Goal: Check status: Check status

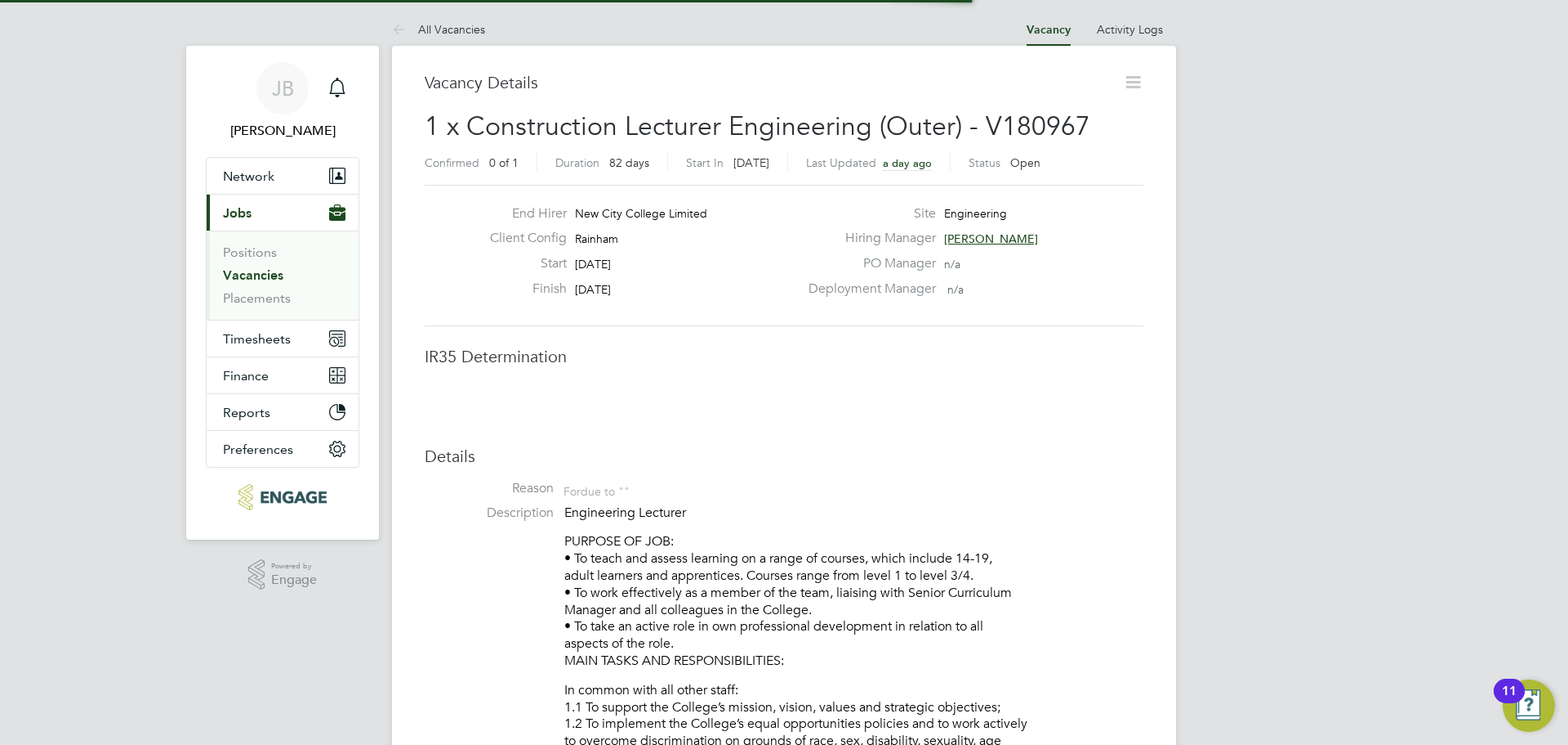
scroll to position [8, 8]
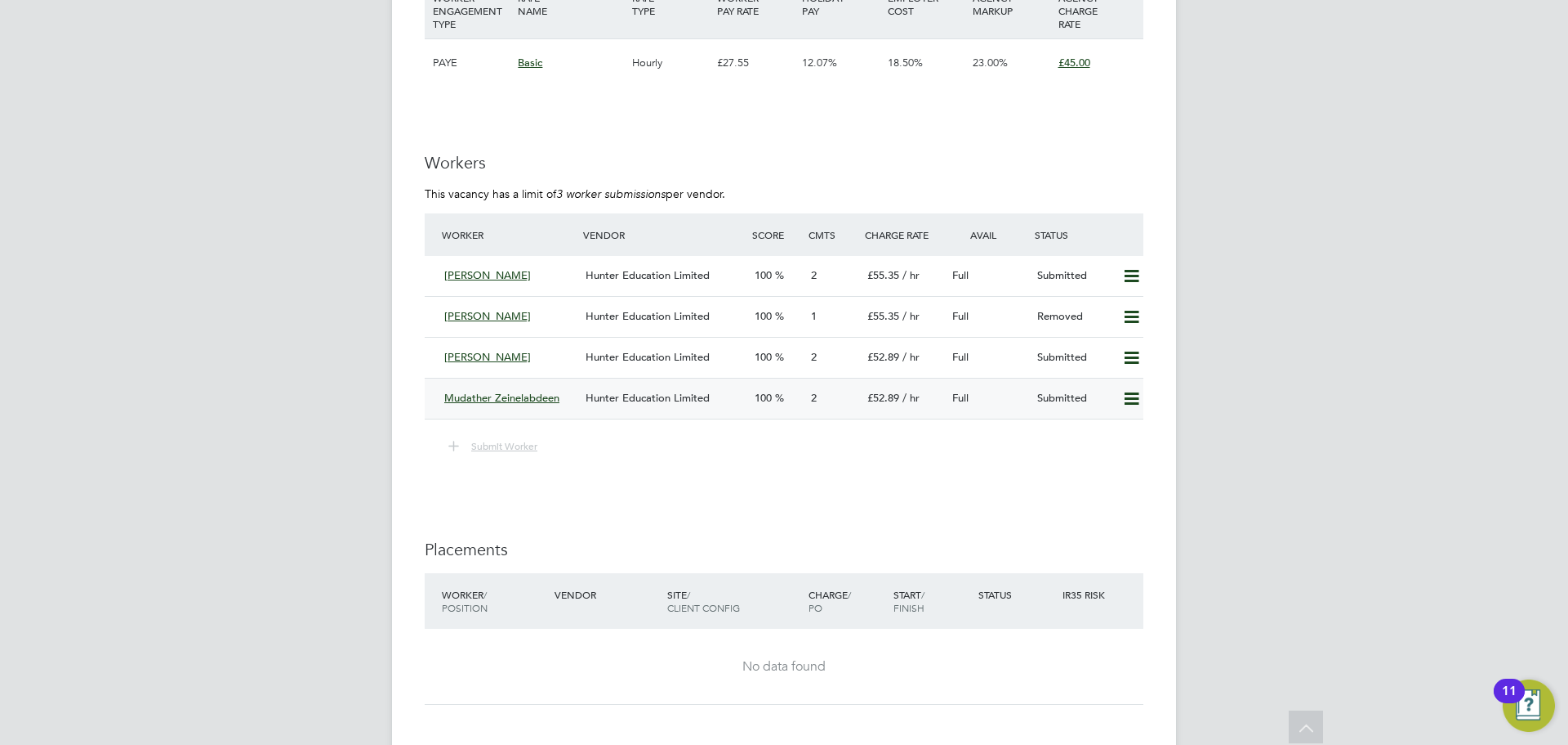
click at [485, 402] on span "Mudather Zeinelabdeen" at bounding box center [502, 397] width 116 height 14
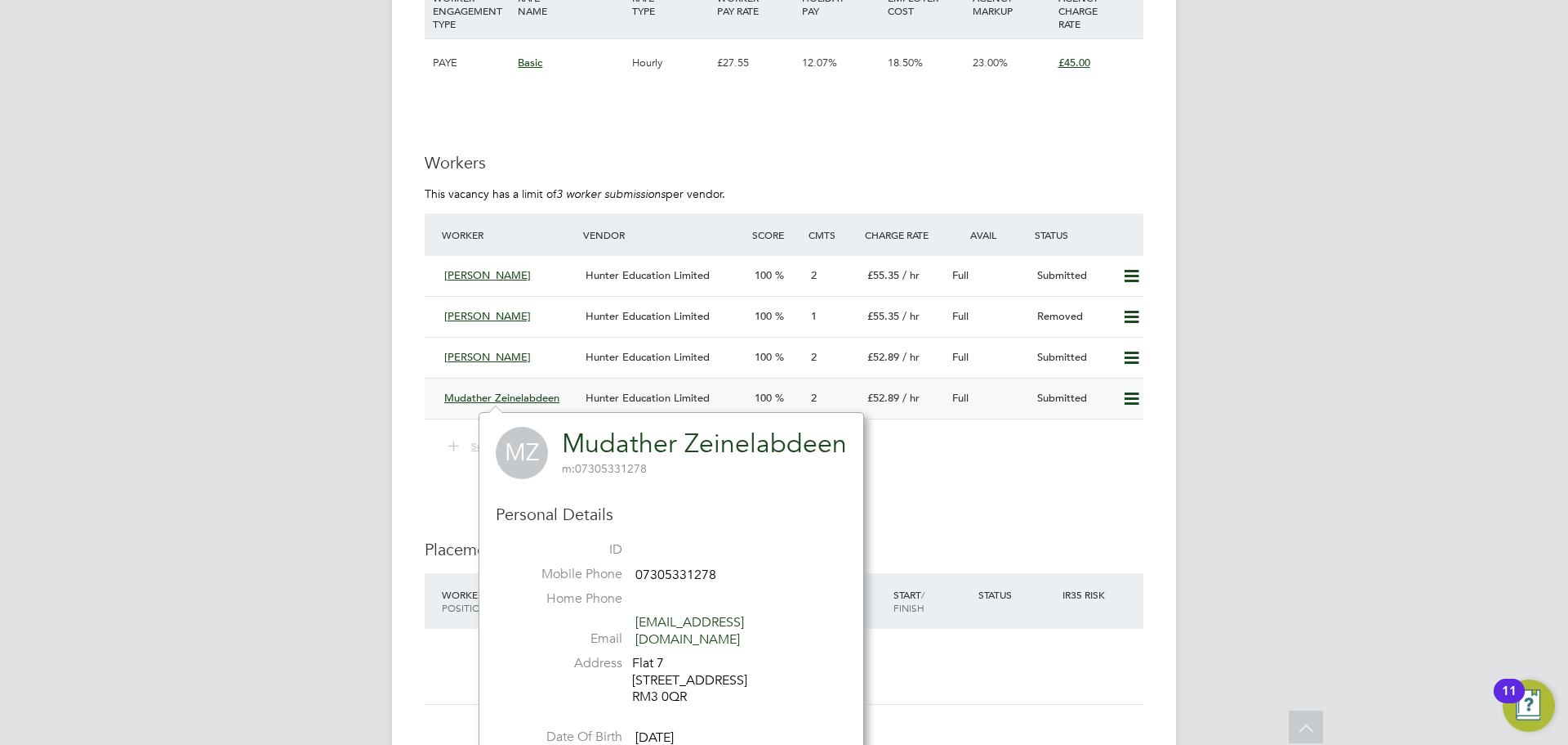
click at [505, 404] on div "Mudather Zeinelabdeen" at bounding box center [509, 398] width 141 height 27
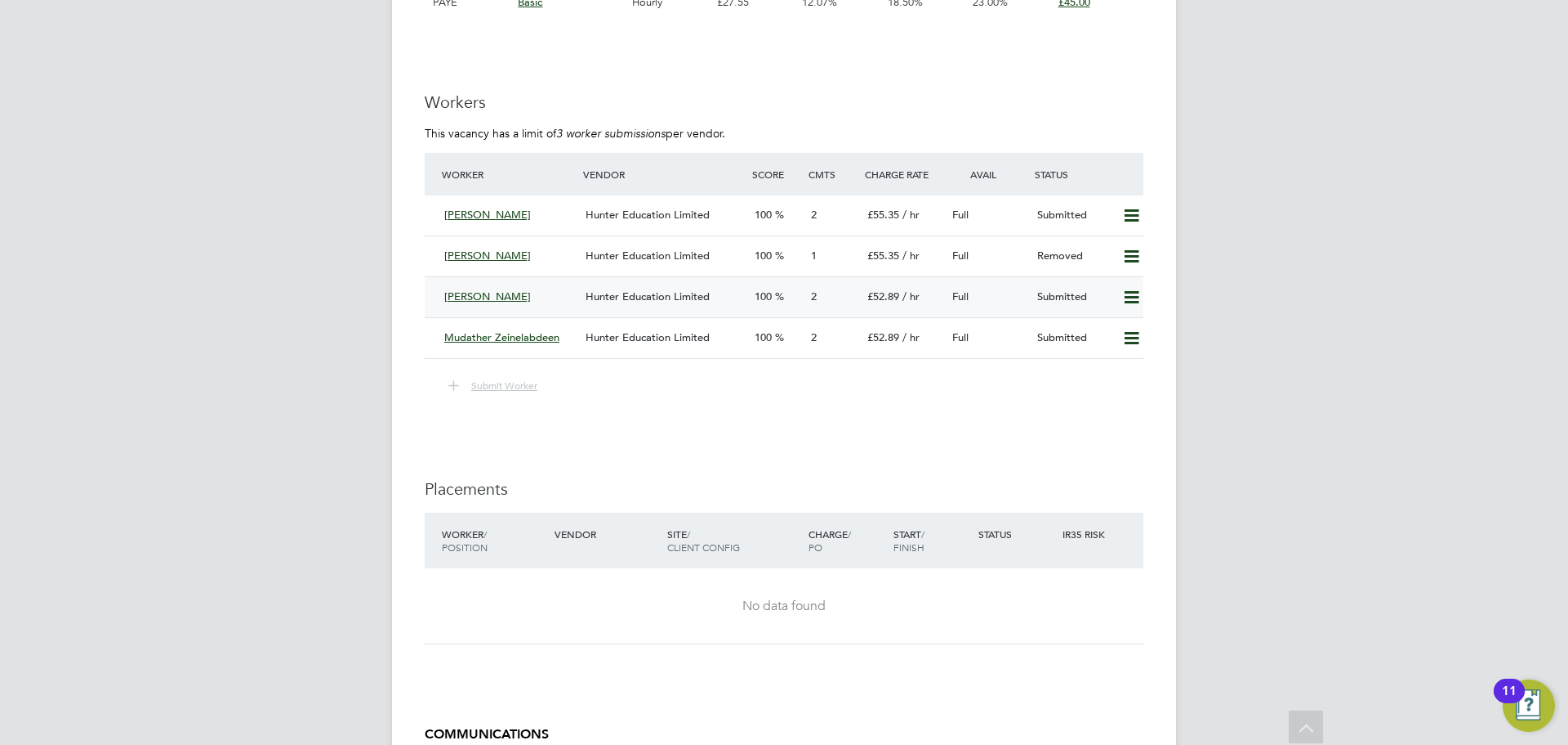
click at [465, 295] on span "[PERSON_NAME]" at bounding box center [488, 296] width 86 height 14
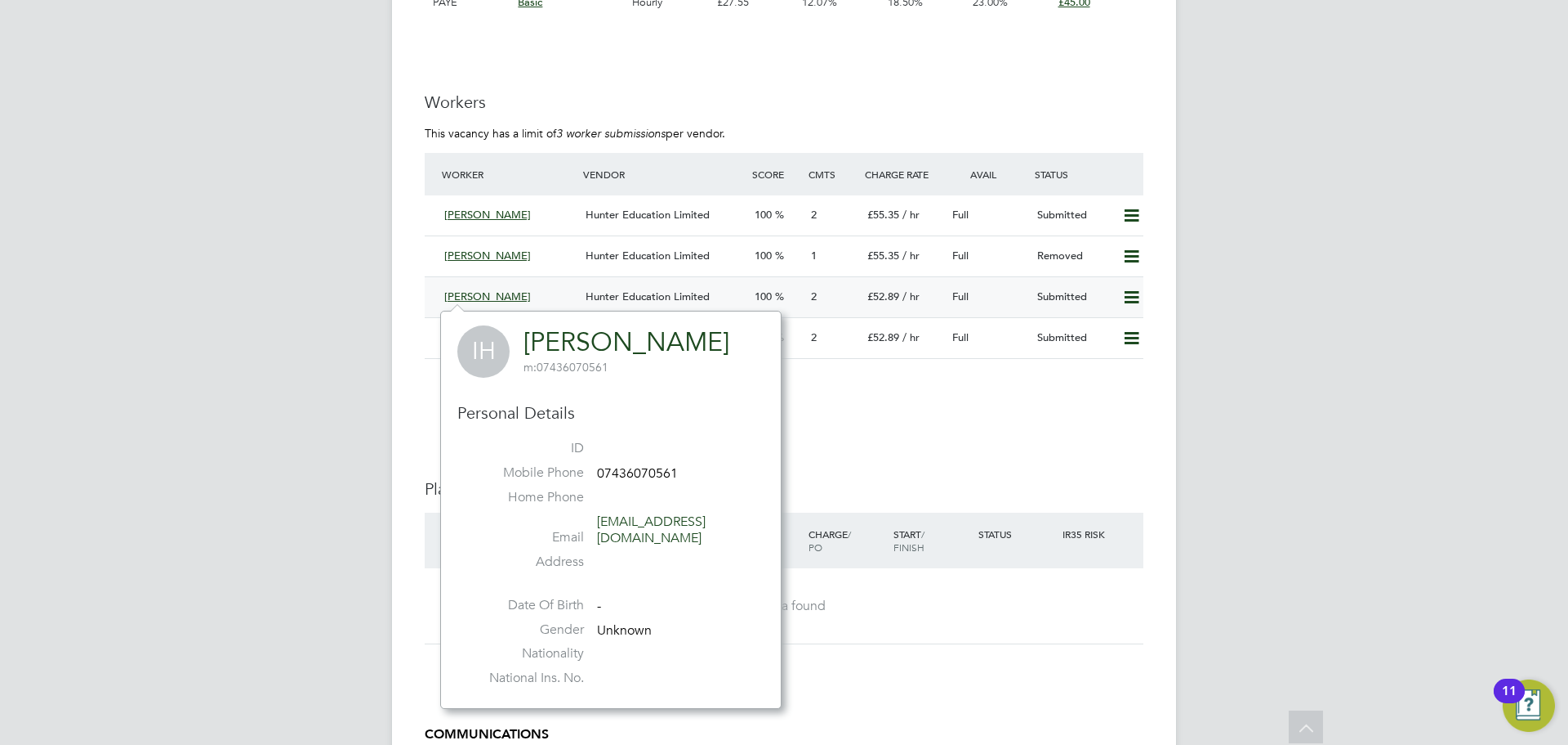
click at [478, 295] on span "[PERSON_NAME]" at bounding box center [488, 296] width 86 height 14
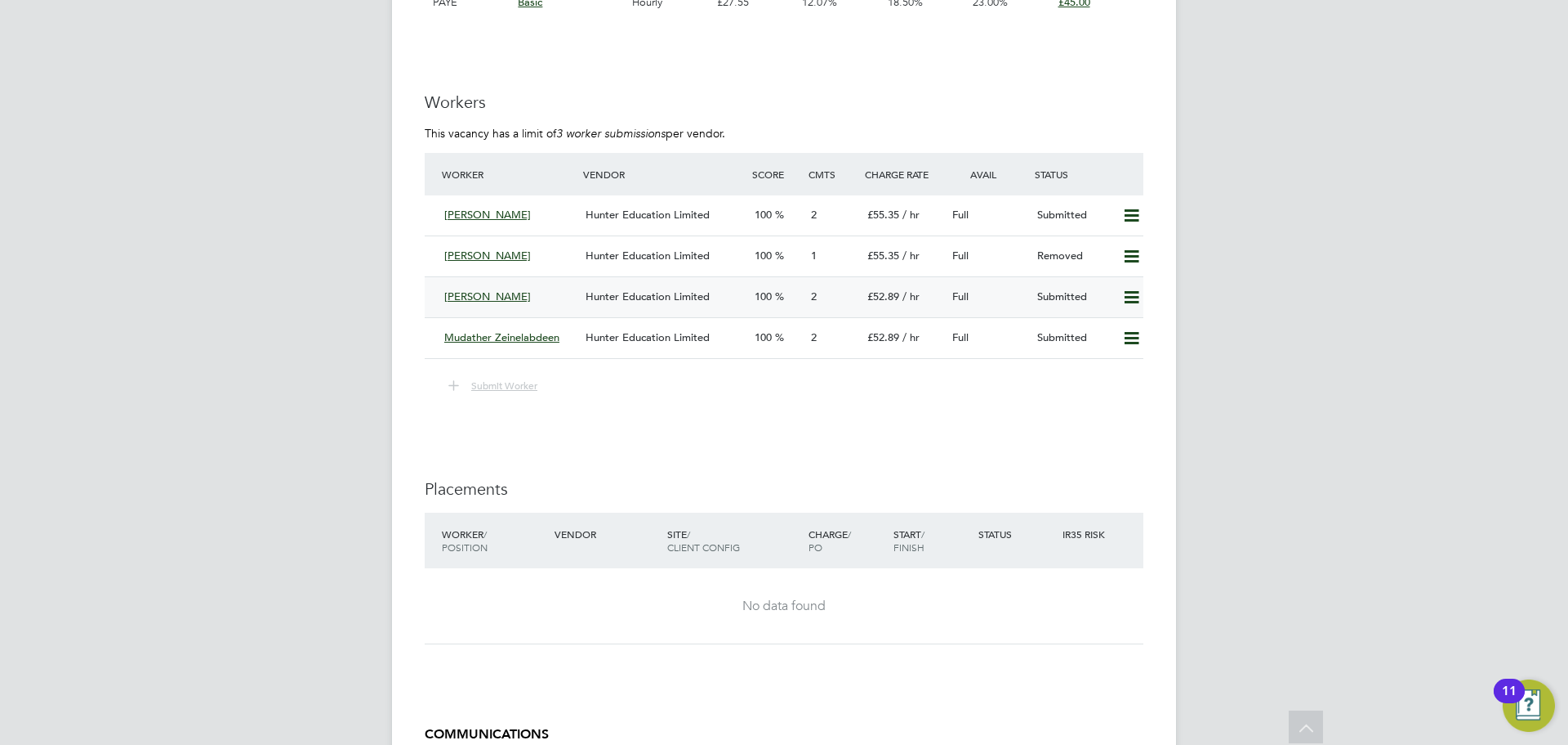
click at [469, 296] on span "[PERSON_NAME]" at bounding box center [488, 296] width 86 height 14
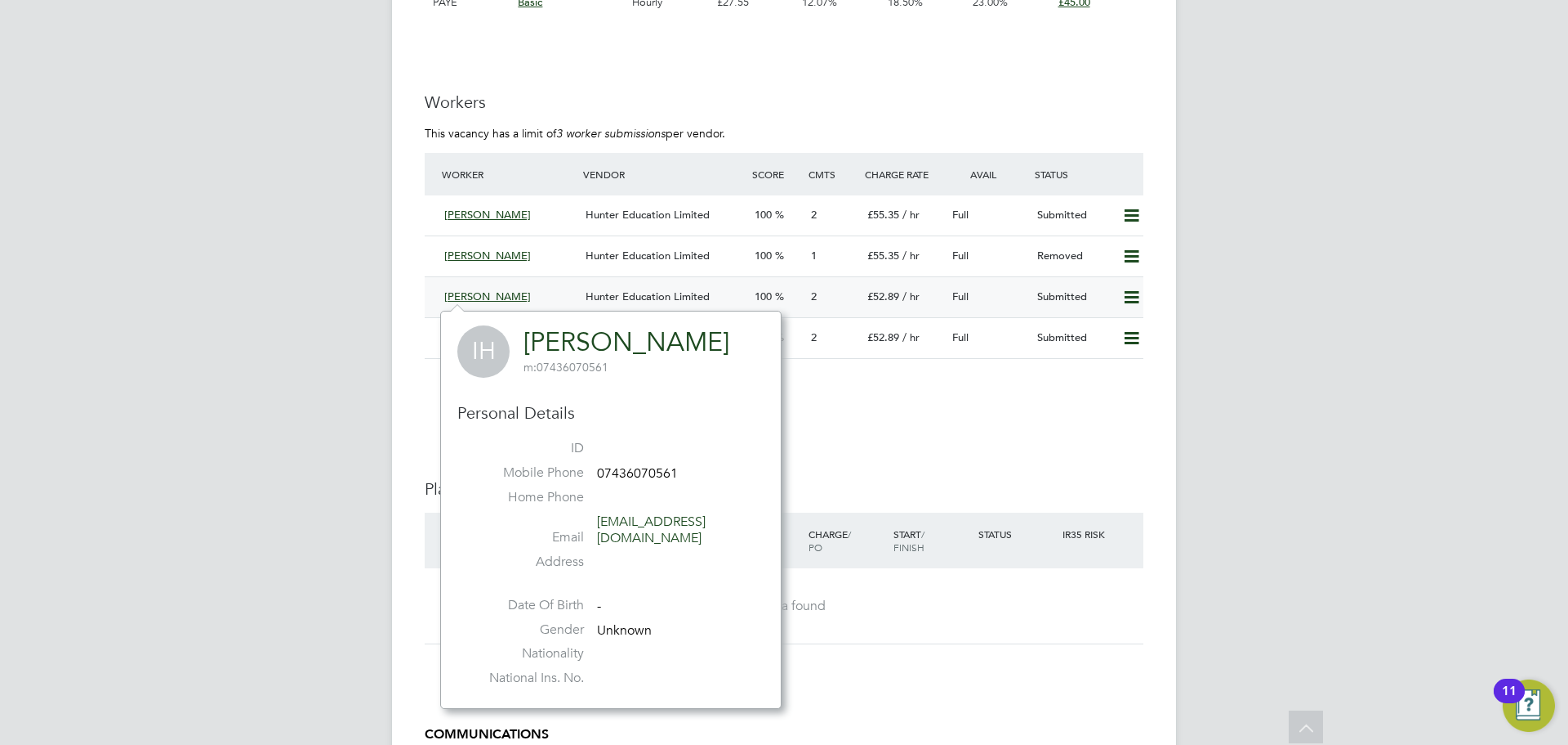
click at [523, 302] on div "[PERSON_NAME]" at bounding box center [509, 296] width 141 height 27
